Goal: Transaction & Acquisition: Purchase product/service

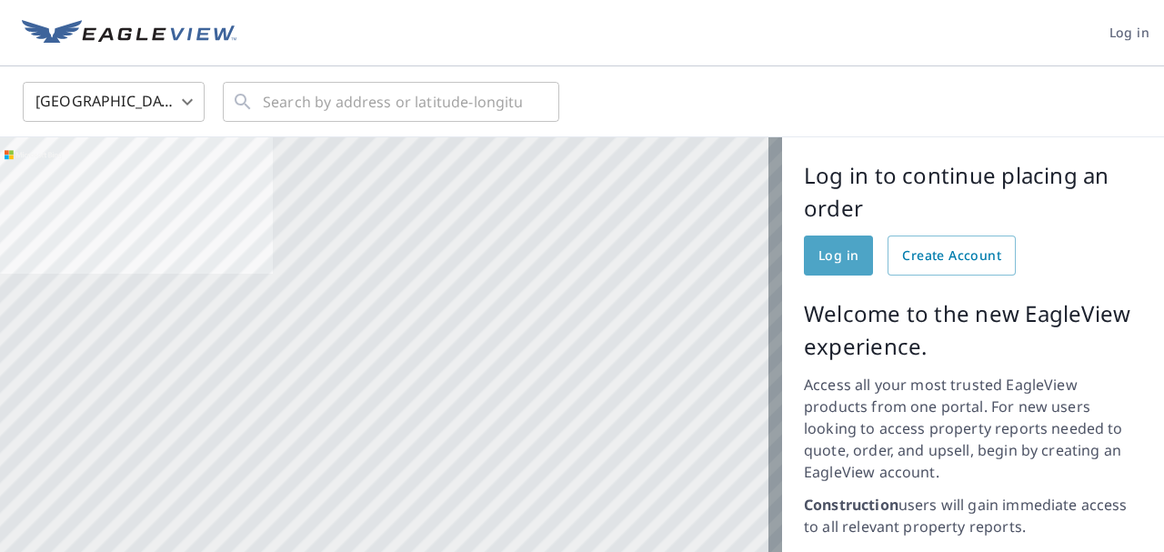
click at [821, 261] on span "Log in" at bounding box center [839, 256] width 40 height 23
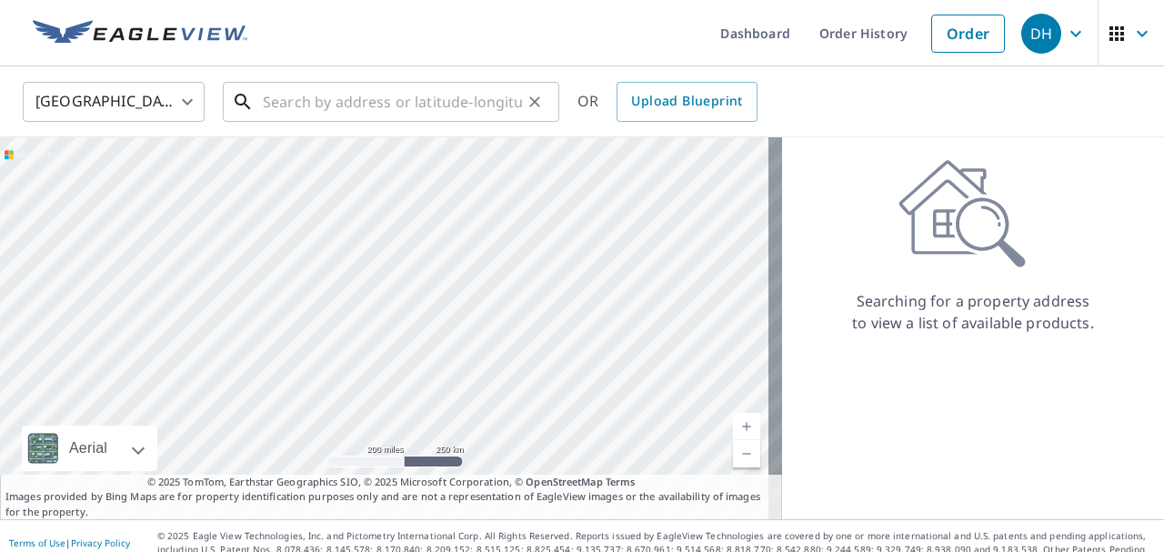
click at [311, 99] on input "text" at bounding box center [392, 101] width 259 height 51
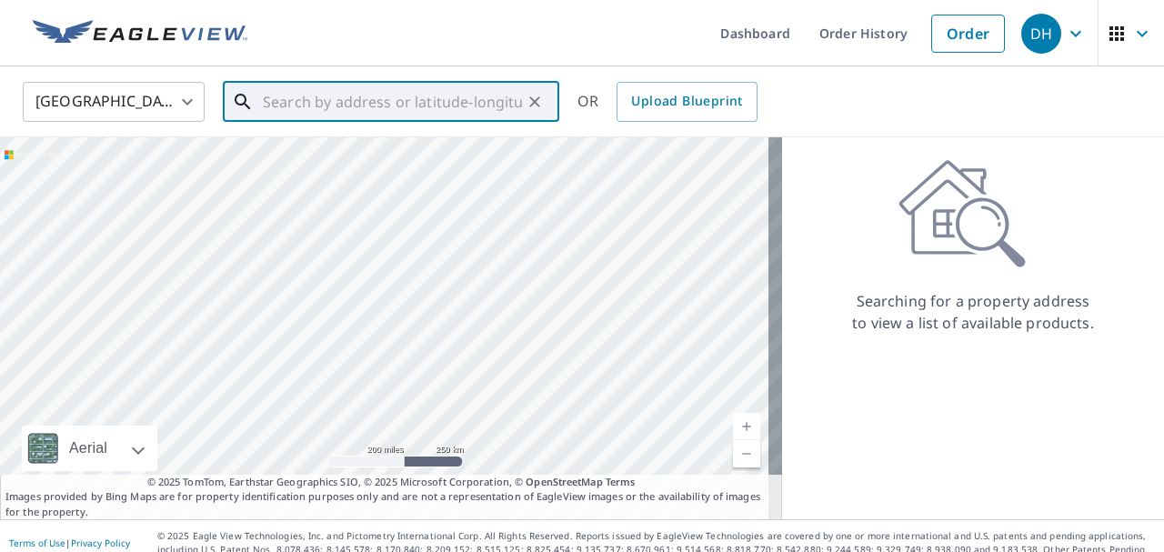
paste input "677 WOOD CT"
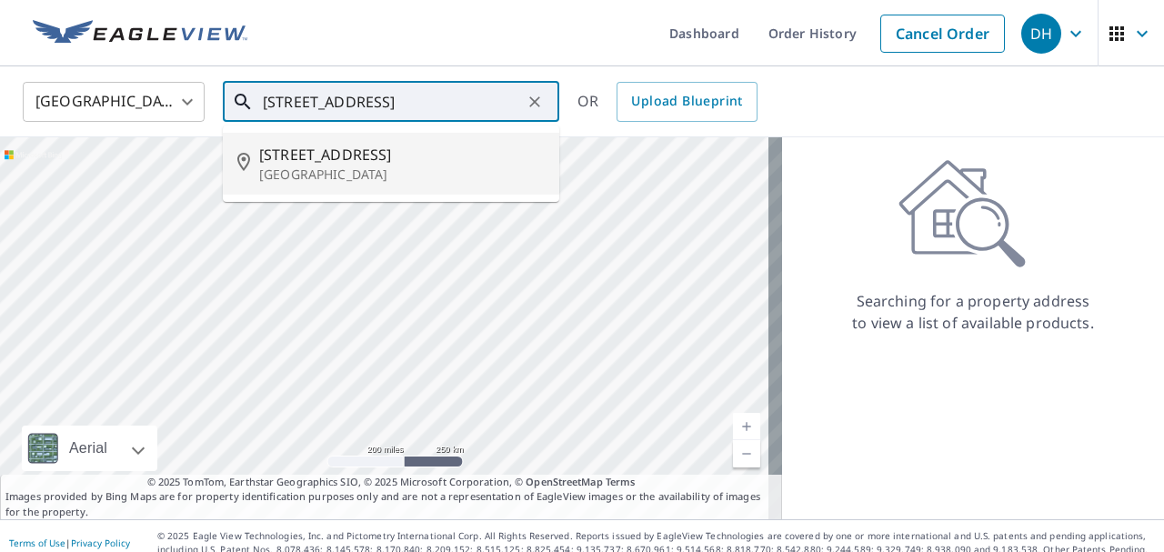
click at [311, 176] on p "Kankakee, IL 60901" at bounding box center [402, 175] width 286 height 18
type input "677 Wood Ct Kankakee, IL 60901"
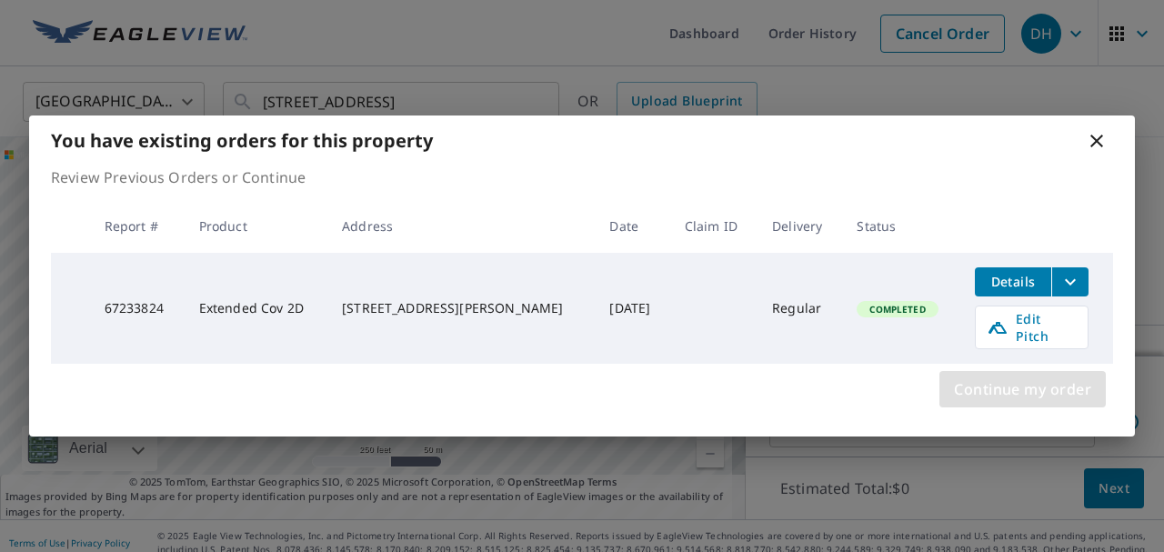
click at [1008, 393] on span "Continue my order" at bounding box center [1022, 389] width 137 height 25
